Goal: Find specific page/section: Find specific page/section

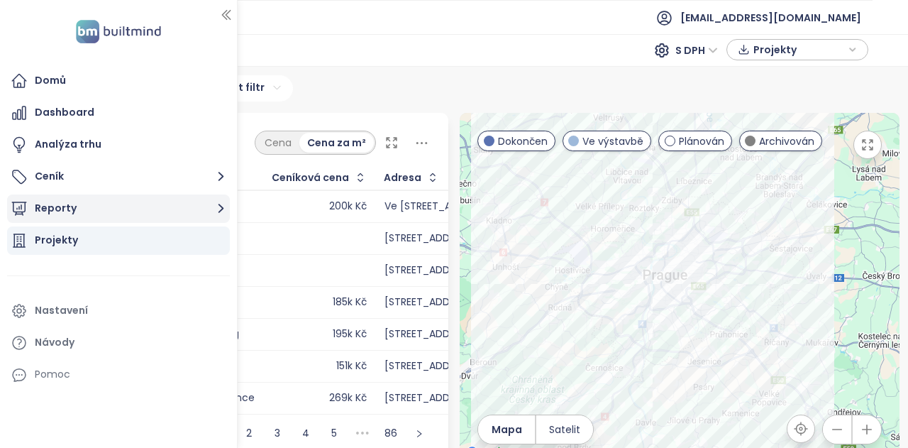
click at [78, 213] on button "Reporty" at bounding box center [118, 208] width 223 height 28
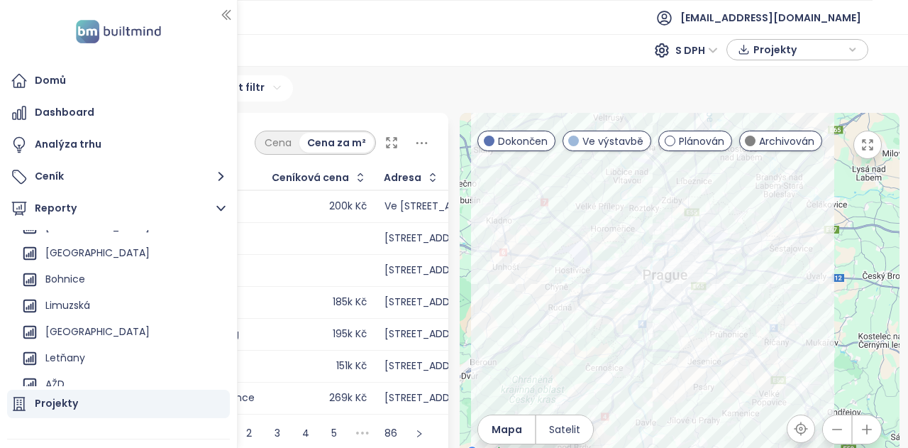
scroll to position [155, 0]
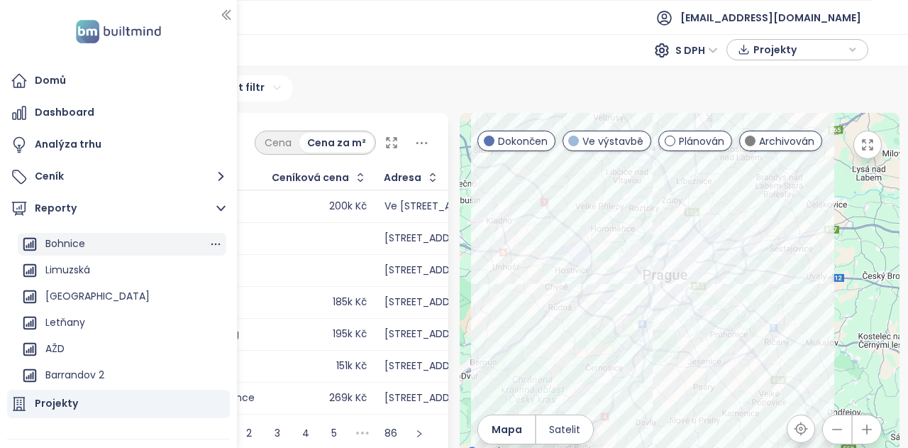
click at [102, 239] on div "Bohnice" at bounding box center [122, 244] width 209 height 23
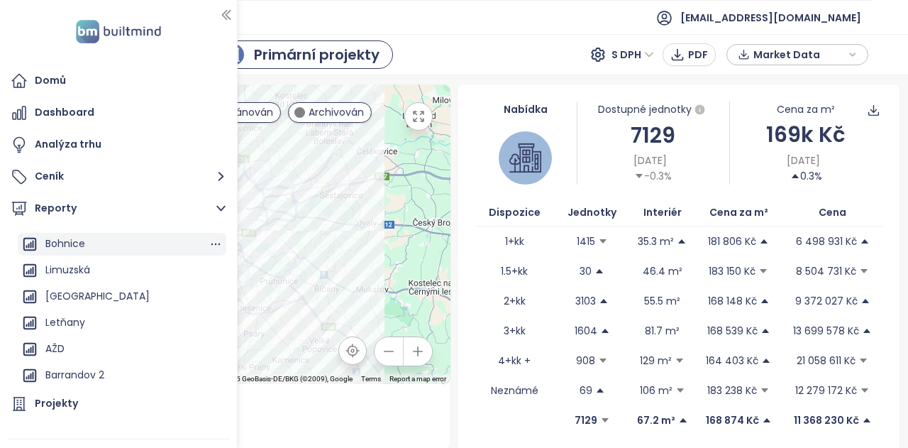
click at [66, 246] on div "Bohnice" at bounding box center [65, 244] width 40 height 18
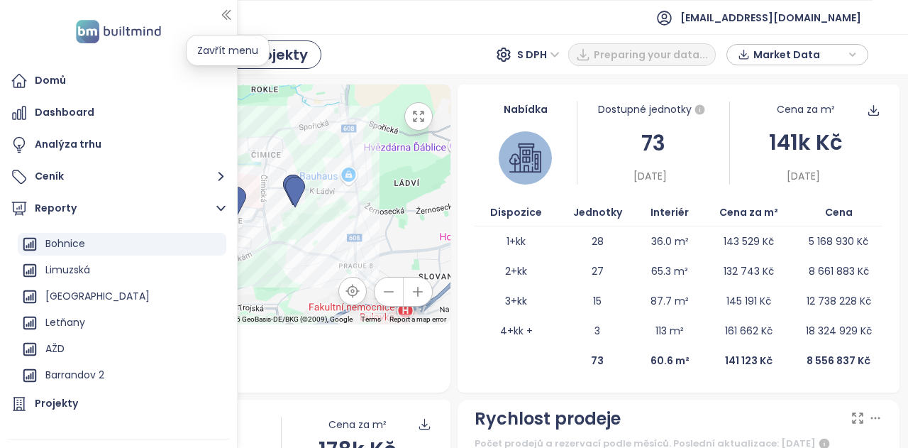
click at [226, 6] on button "button" at bounding box center [226, 15] width 14 height 23
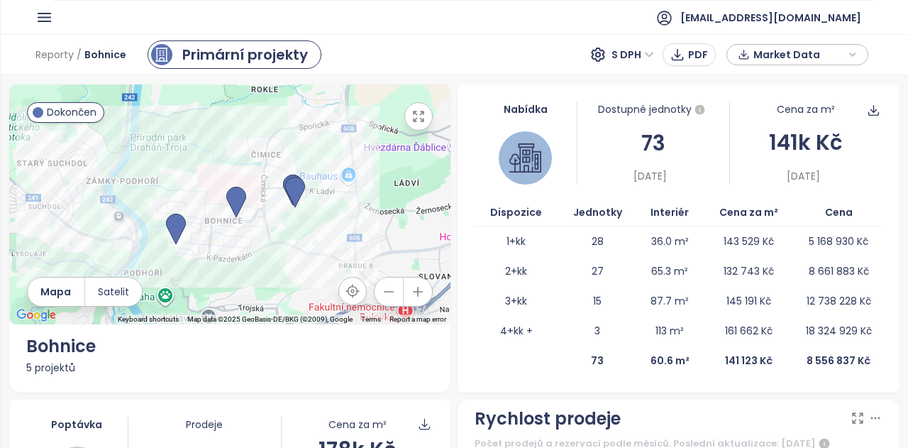
click at [414, 121] on icon "button" at bounding box center [419, 116] width 10 height 10
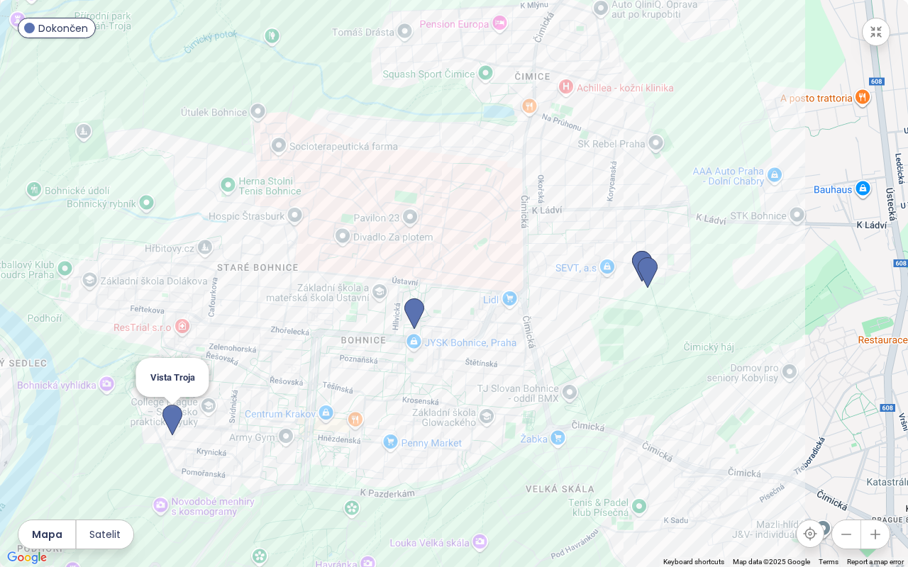
click at [167, 418] on img at bounding box center [172, 420] width 20 height 31
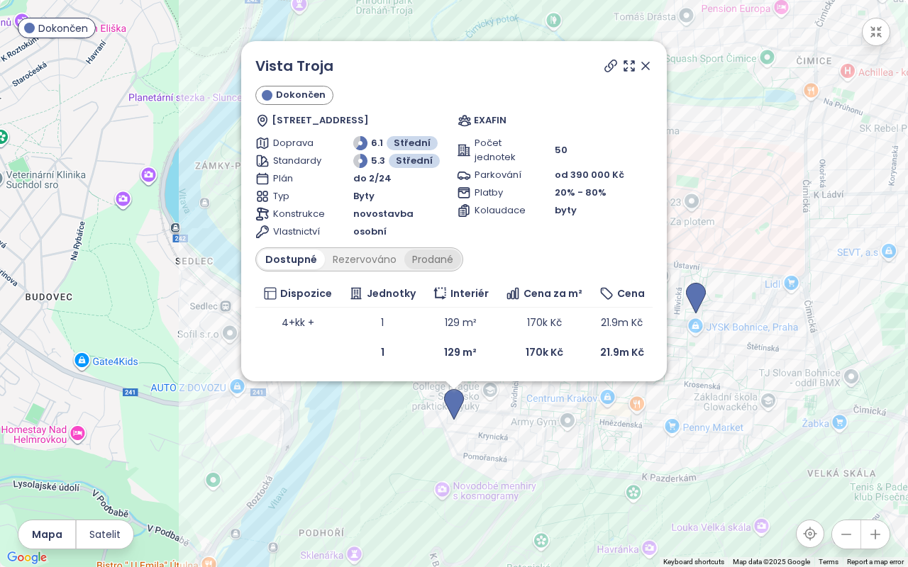
click at [421, 257] on div "Prodané" at bounding box center [432, 260] width 57 height 20
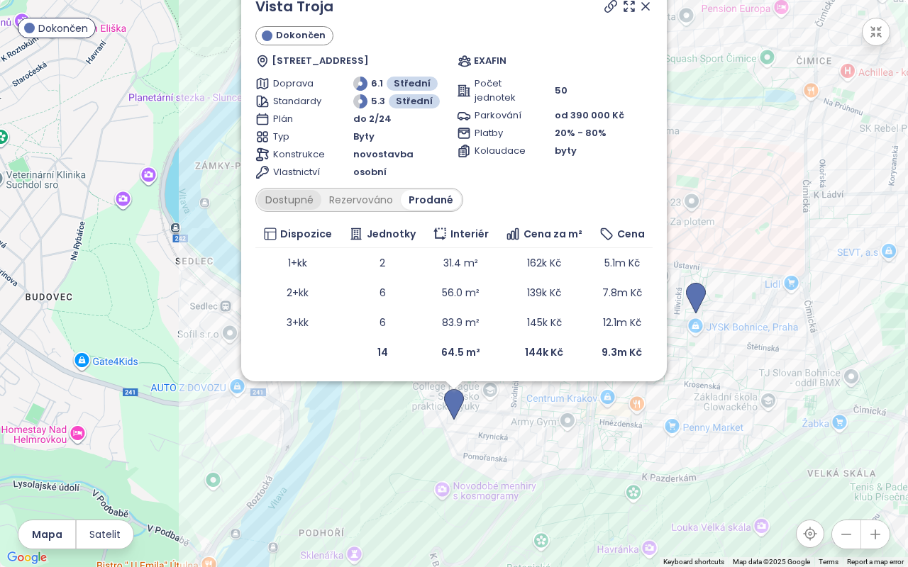
click at [292, 201] on div "Dostupné" at bounding box center [289, 200] width 64 height 20
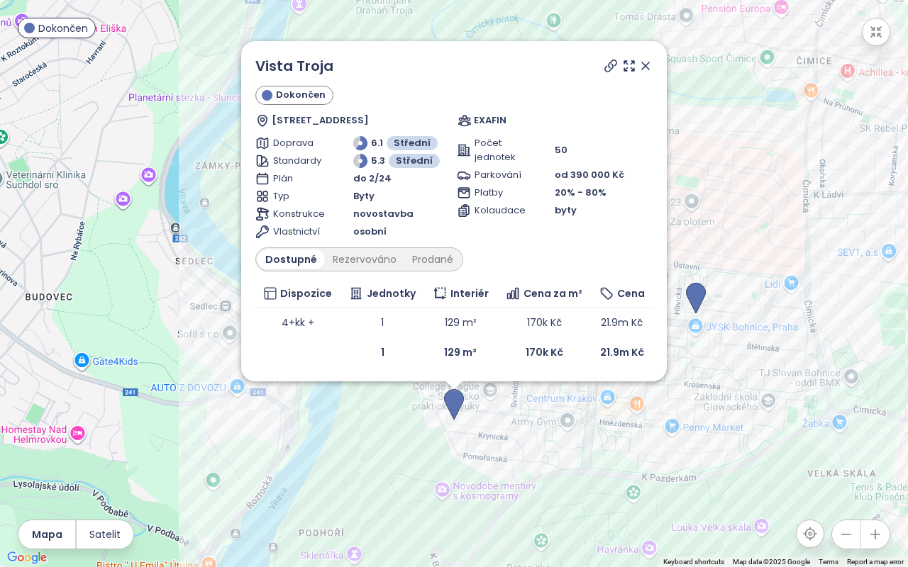
click at [651, 70] on icon at bounding box center [645, 66] width 14 height 14
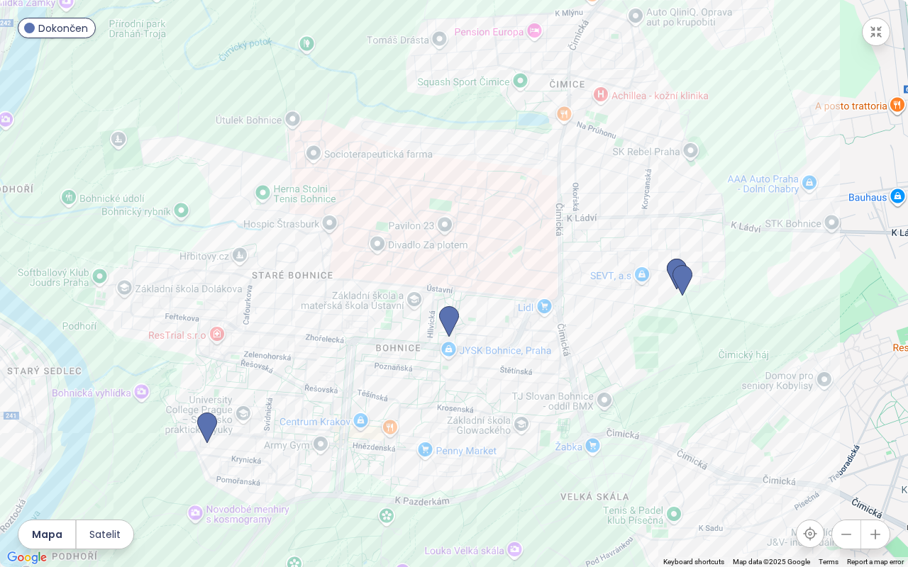
drag, startPoint x: 631, startPoint y: 201, endPoint x: 410, endPoint y: 211, distance: 220.8
click at [410, 211] on div at bounding box center [454, 283] width 908 height 567
click at [446, 321] on img at bounding box center [449, 321] width 20 height 31
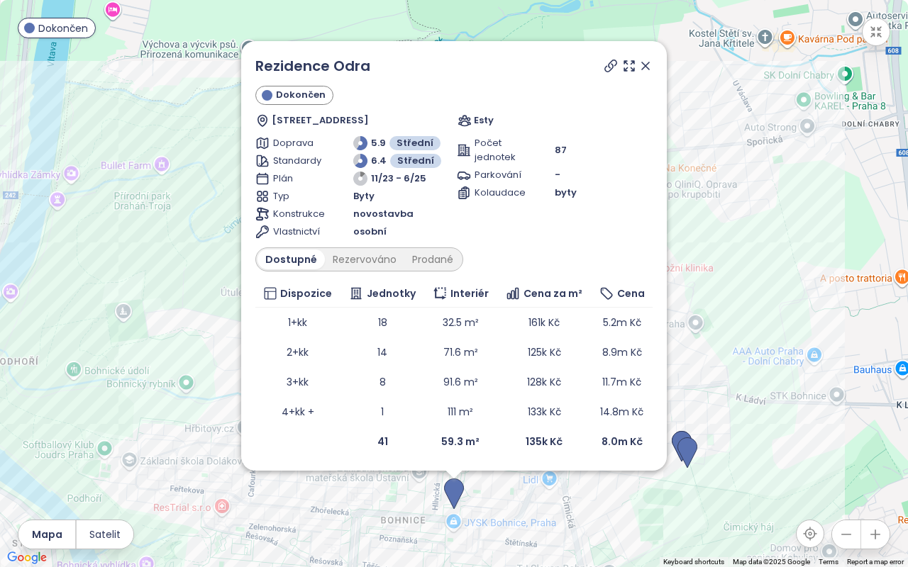
click at [645, 68] on icon at bounding box center [645, 65] width 7 height 7
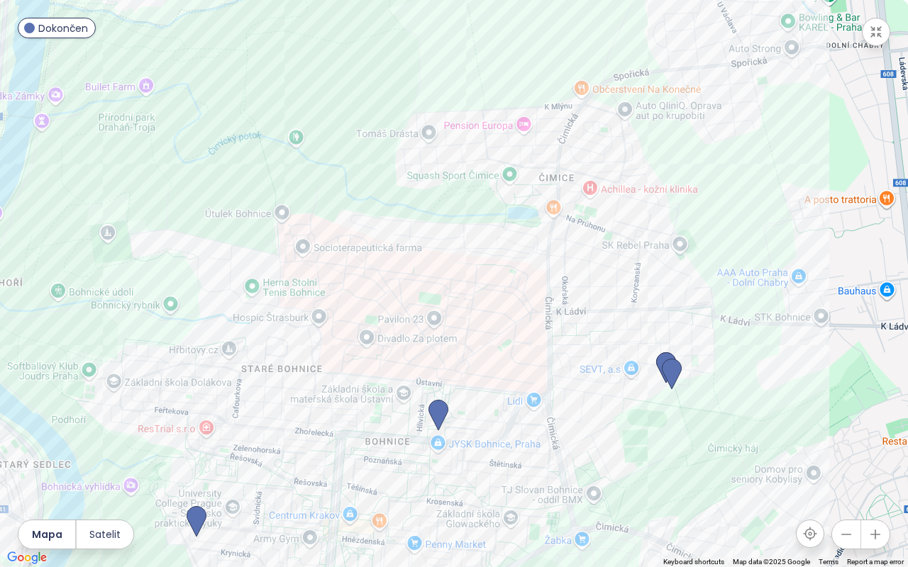
drag, startPoint x: 796, startPoint y: 257, endPoint x: 779, endPoint y: 177, distance: 81.1
click at [779, 177] on div at bounding box center [454, 283] width 908 height 567
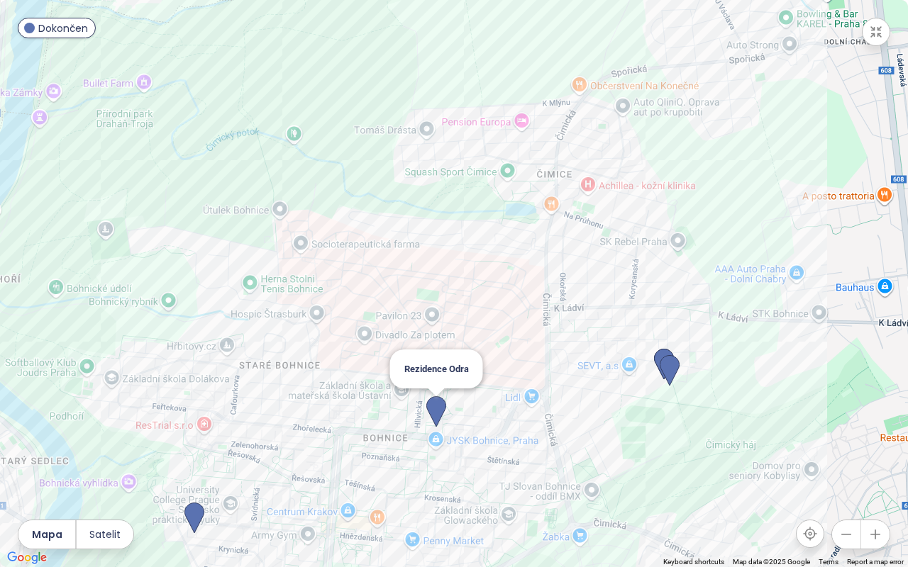
click at [438, 411] on img at bounding box center [436, 411] width 20 height 31
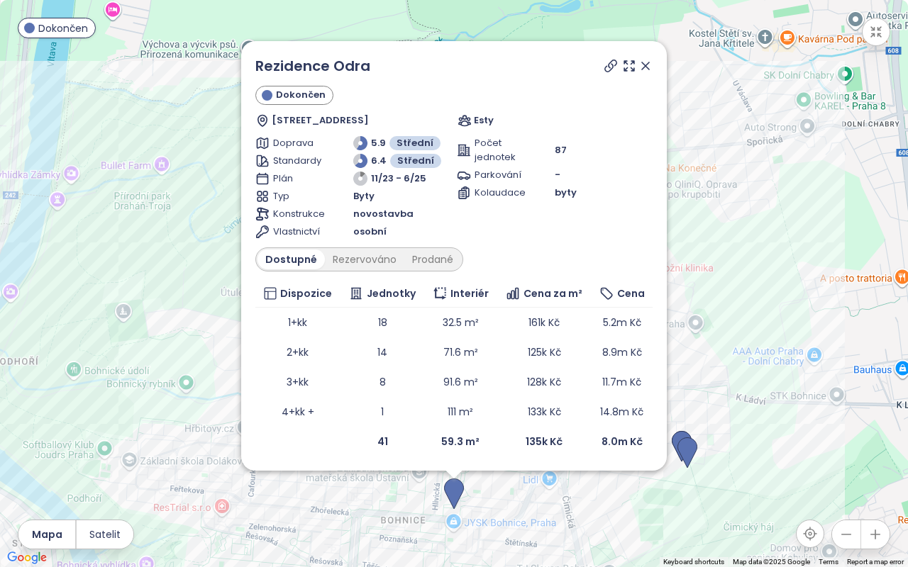
click at [614, 66] on icon at bounding box center [611, 66] width 14 height 14
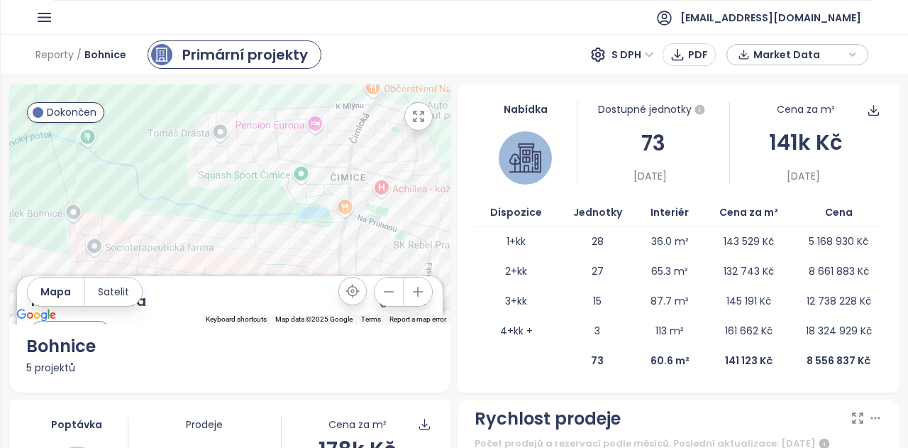
click at [472, 39] on div "Reporty / Bohnice Primární projekty S DPH PDF Market Data" at bounding box center [454, 54] width 908 height 41
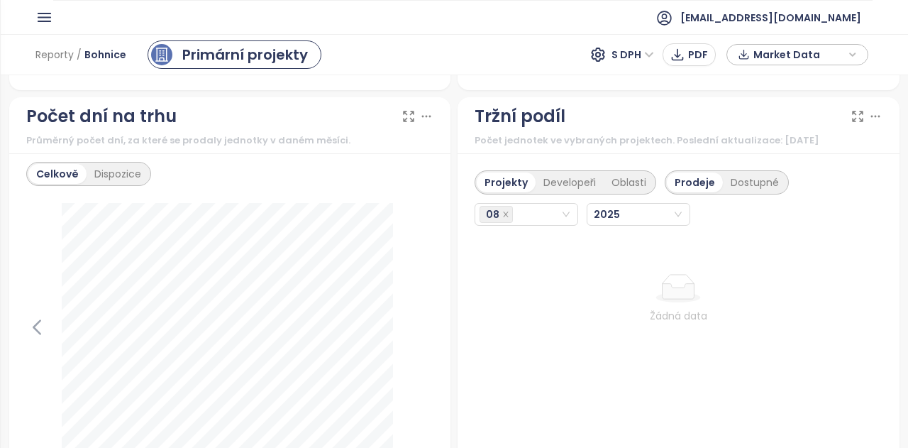
scroll to position [1702, 0]
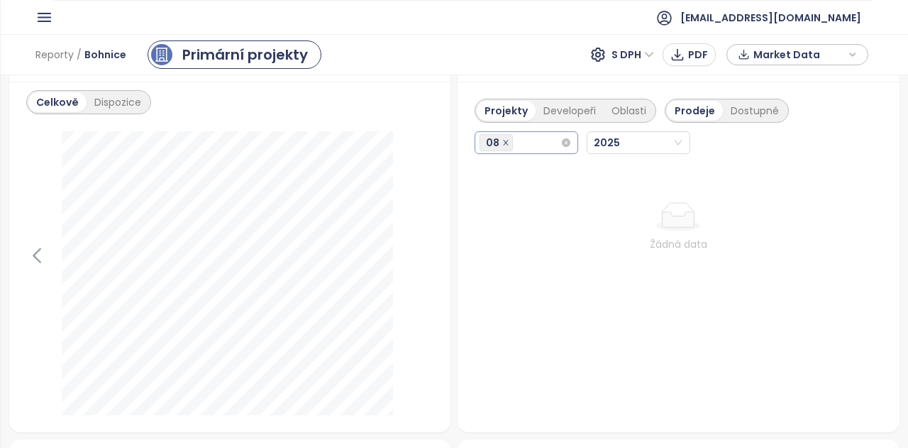
click at [503, 140] on icon "close" at bounding box center [505, 142] width 5 height 5
click at [552, 140] on div "08" at bounding box center [519, 143] width 81 height 20
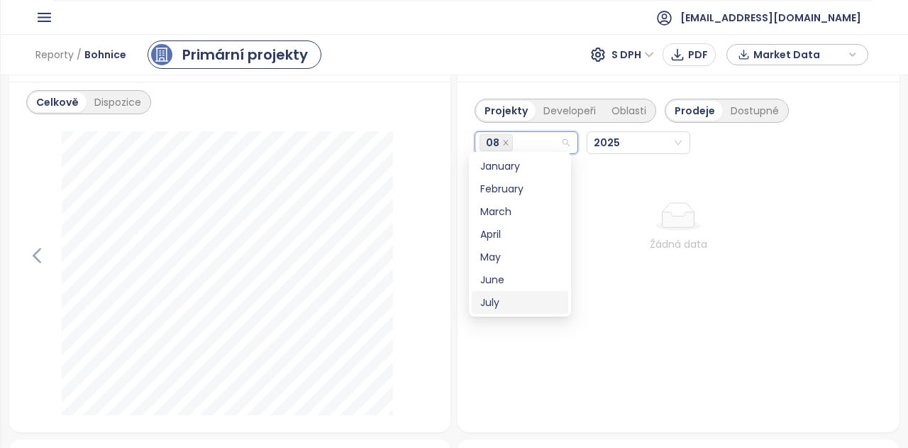
click at [518, 299] on div "July" at bounding box center [519, 302] width 79 height 16
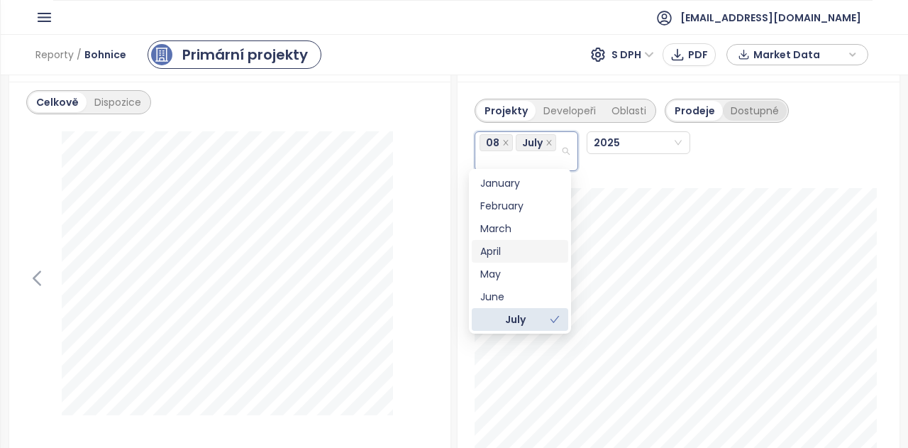
click at [731, 107] on div "Dostupné" at bounding box center [755, 111] width 64 height 20
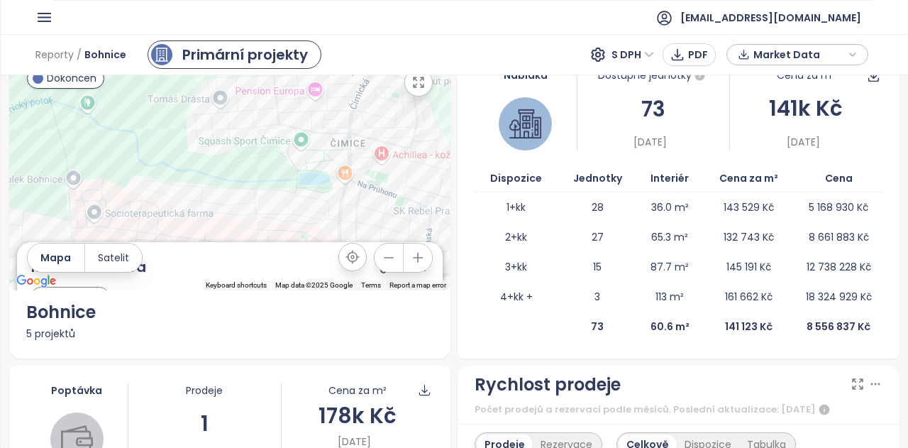
scroll to position [0, 0]
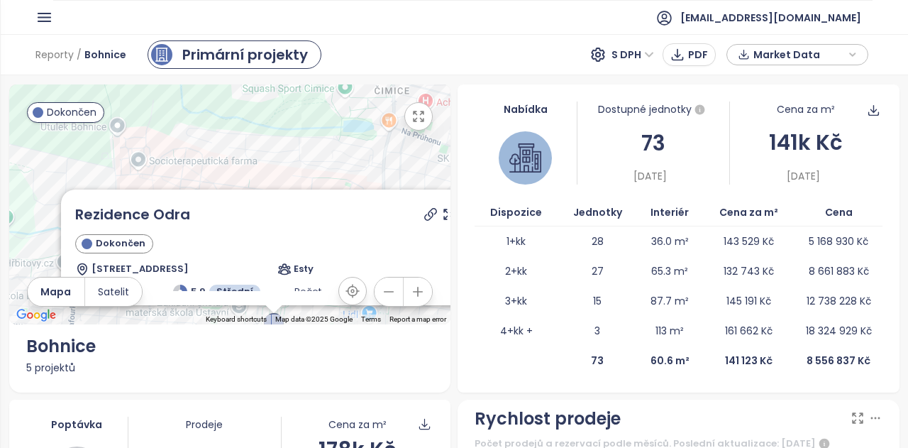
drag, startPoint x: 308, startPoint y: 235, endPoint x: 356, endPoint y: 143, distance: 104.1
click at [356, 143] on div "Rezidence Odra Dokončen Lodžská 401/13, 181 00 [GEOGRAPHIC_DATA] 8-[GEOGRAPHIC_…" at bounding box center [230, 204] width 442 height 240
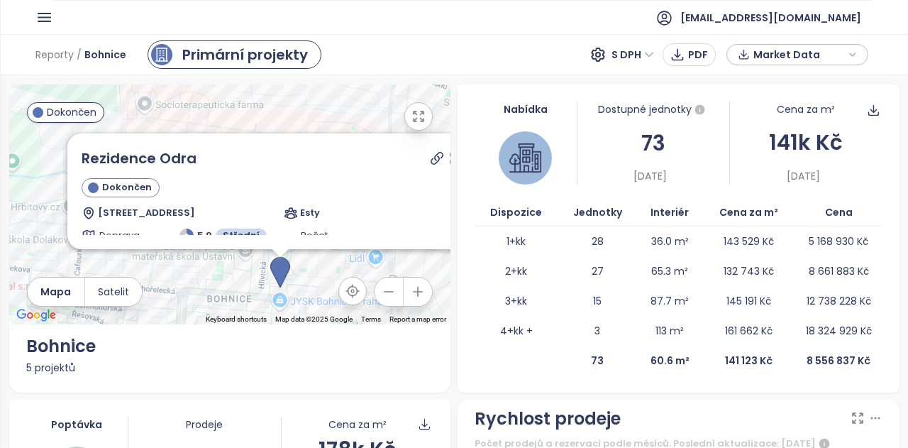
drag, startPoint x: 305, startPoint y: 141, endPoint x: 308, endPoint y: 98, distance: 43.4
click at [308, 98] on div "Rezidence Odra Dokončen Lodžská 401/13, 181 00 [GEOGRAPHIC_DATA] 8-[GEOGRAPHIC_…" at bounding box center [230, 204] width 442 height 240
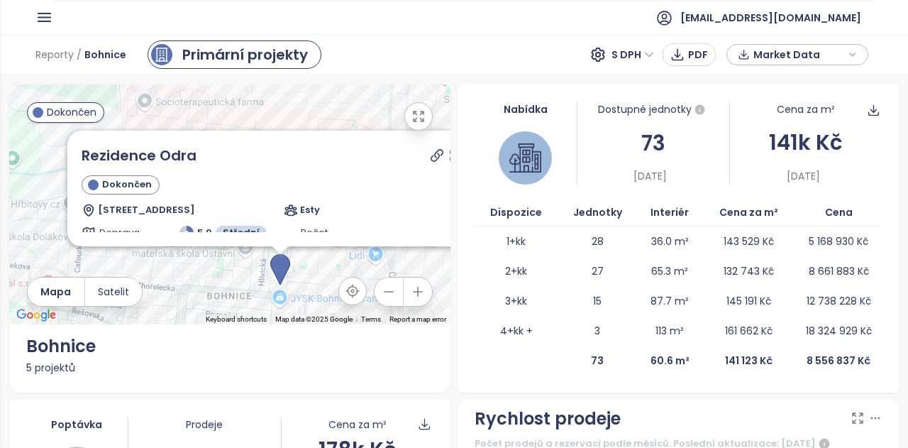
click at [299, 209] on span "Esty" at bounding box center [309, 210] width 20 height 14
click at [277, 215] on div "[STREET_ADDRESS] Esty" at bounding box center [280, 210] width 397 height 14
